Goal: Task Accomplishment & Management: Manage account settings

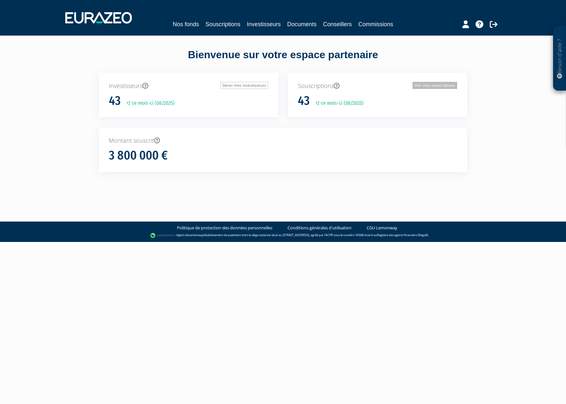
click at [438, 84] on link "Voir mes souscriptions" at bounding box center [435, 85] width 45 height 7
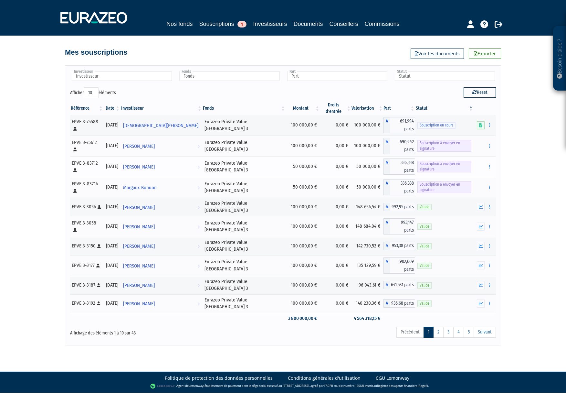
click at [455, 166] on span "Souscription à envoyer en signature" at bounding box center [445, 167] width 54 height 12
click at [488, 164] on button "button" at bounding box center [490, 167] width 8 height 8
click at [483, 177] on link "Envoyer à signer" at bounding box center [473, 178] width 37 height 11
click at [490, 167] on icon "button" at bounding box center [489, 167] width 1 height 4
click at [479, 180] on link "Envoyer à signer" at bounding box center [473, 178] width 37 height 11
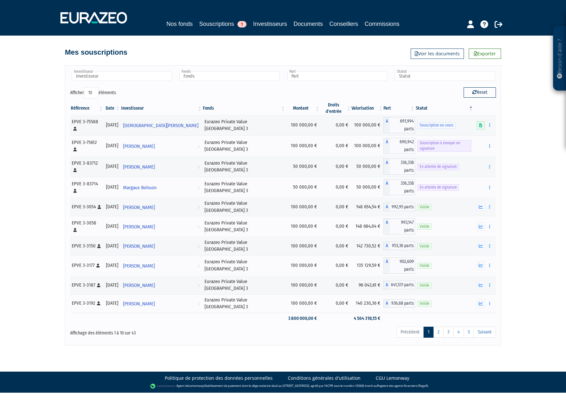
click at [357, 48] on div "Mes souscriptions Exporter Voir les documents" at bounding box center [283, 49] width 436 height 14
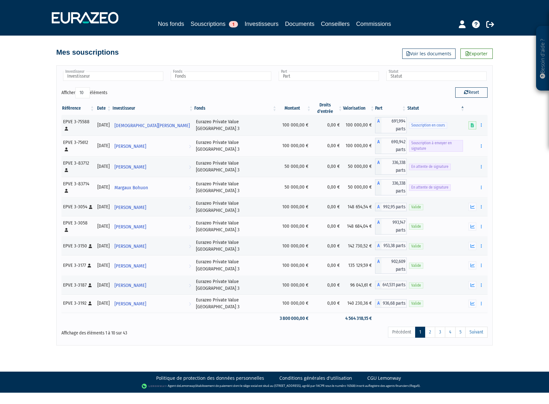
click at [526, 250] on div "Besoin d'aide ? × J'ai besoin d'aide Si vous avez une question à propos du fonc…" at bounding box center [274, 172] width 549 height 345
click at [516, 98] on div "Besoin d'aide ? × J'ai besoin d'aide Si vous avez une question à propos du fonc…" at bounding box center [274, 172] width 549 height 345
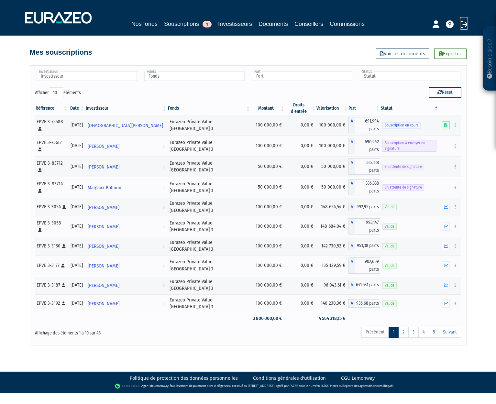
click at [463, 21] on icon at bounding box center [464, 24] width 8 height 8
